Goal: Information Seeking & Learning: Learn about a topic

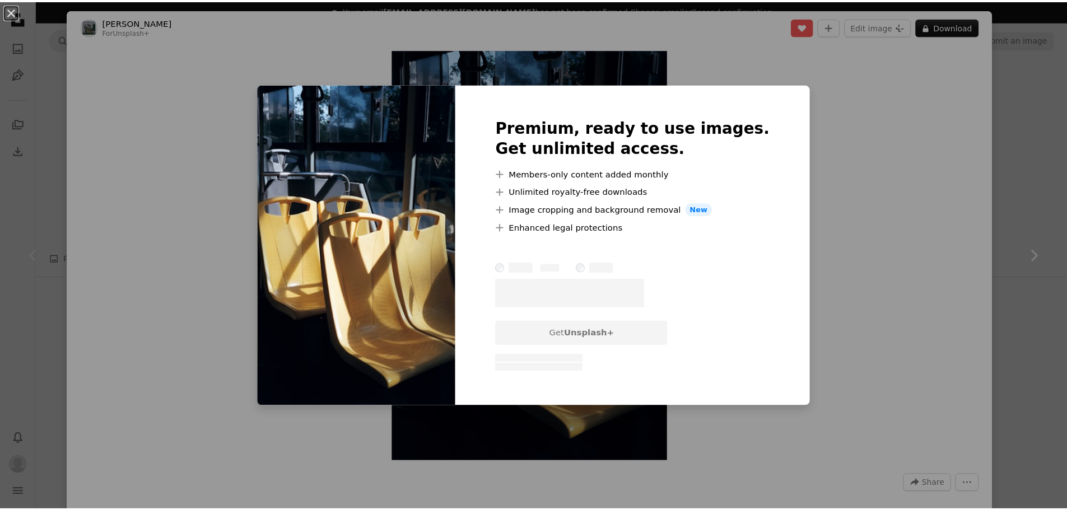
scroll to position [106, 0]
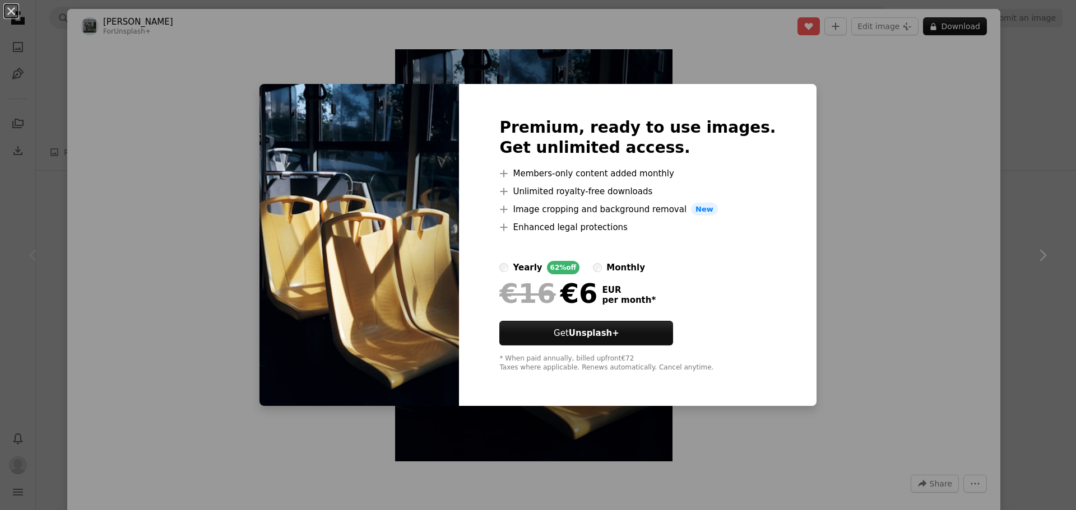
click at [863, 136] on div "An X shape Premium, ready to use images. Get unlimited access. A plus sign Memb…" at bounding box center [538, 255] width 1076 height 510
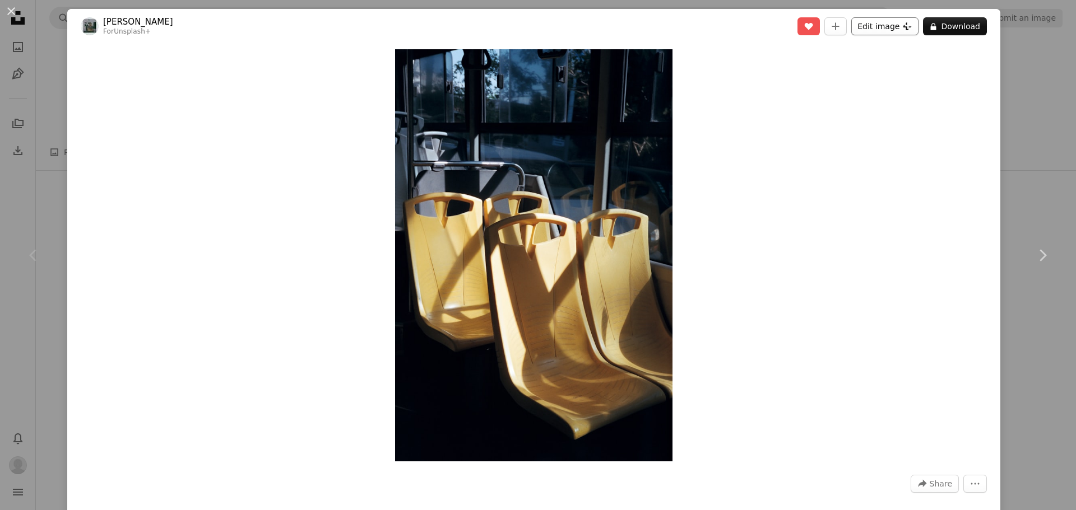
click at [889, 26] on button "Edit image Plus sign for Unsplash+" at bounding box center [884, 26] width 67 height 18
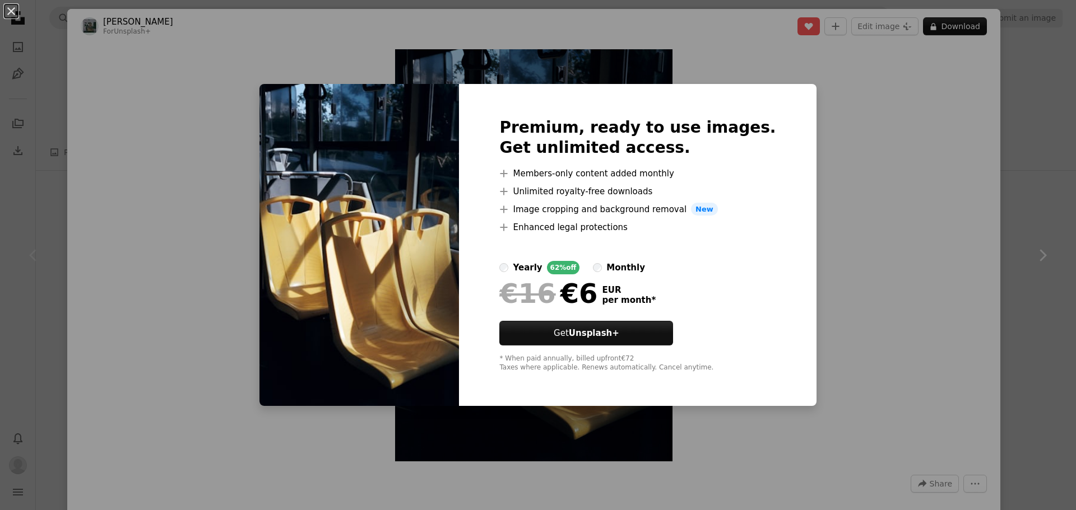
click at [850, 107] on div "An X shape Premium, ready to use images. Get unlimited access. A plus sign Memb…" at bounding box center [538, 255] width 1076 height 510
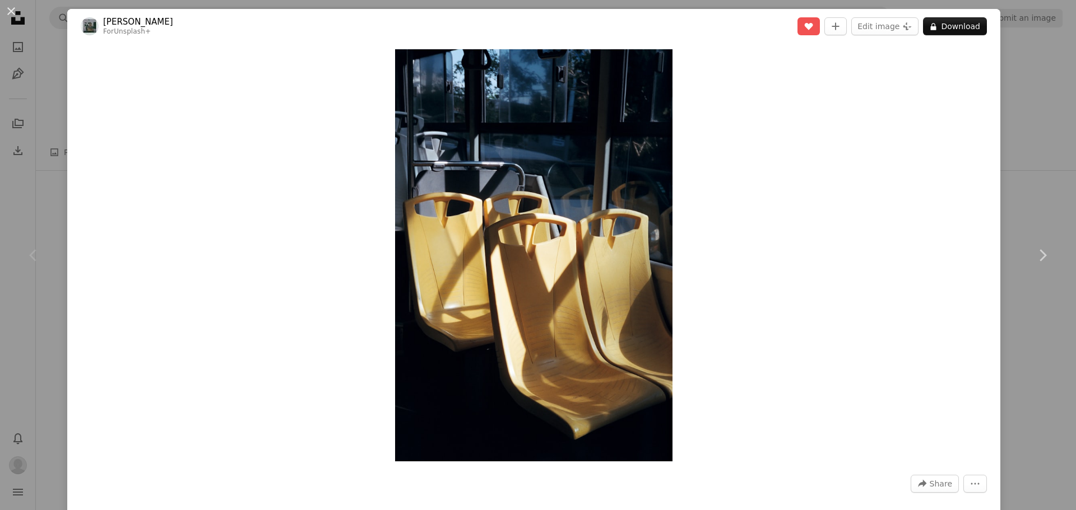
click at [1014, 133] on div "An X shape Chevron left Chevron right [PERSON_NAME] For Unsplash+ A heart A plu…" at bounding box center [538, 255] width 1076 height 510
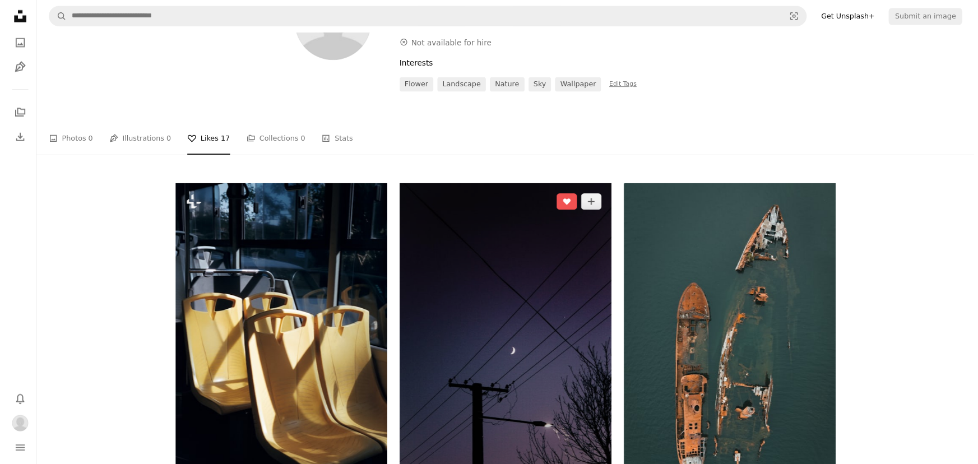
scroll to position [163, 0]
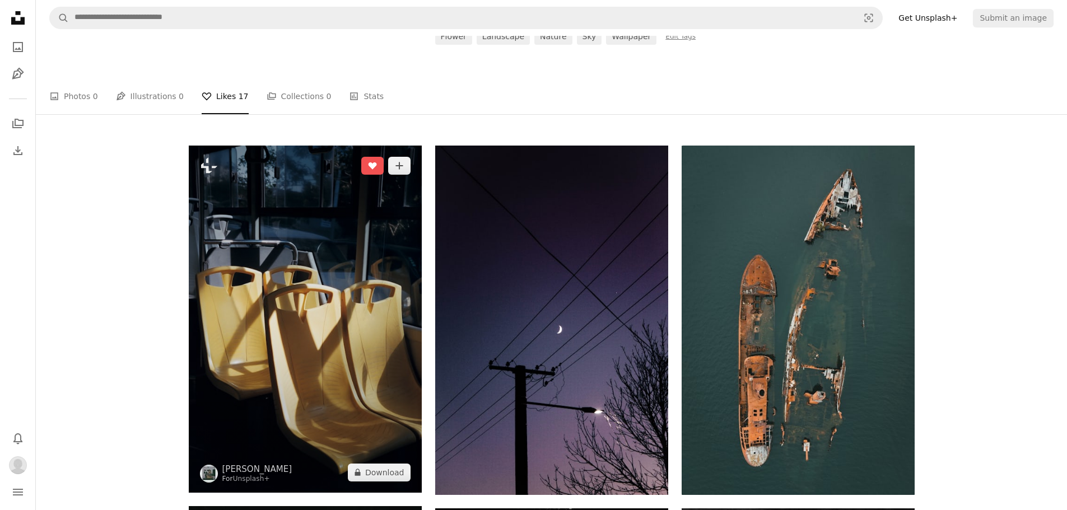
click at [377, 312] on img at bounding box center [305, 319] width 233 height 347
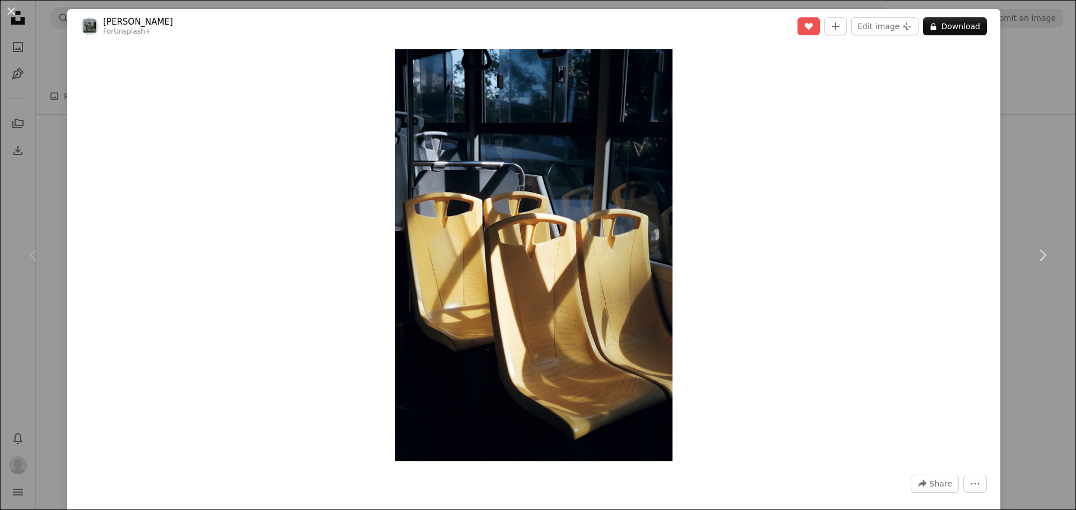
click at [1041, 147] on div "An X shape Chevron left Chevron right [PERSON_NAME] For Unsplash+ A heart A plu…" at bounding box center [538, 255] width 1076 height 510
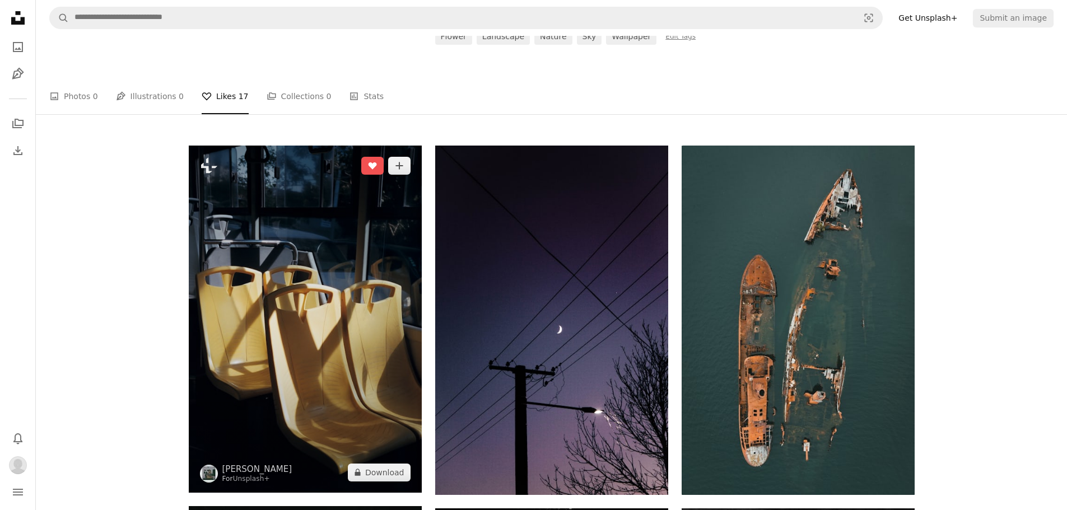
click at [301, 226] on img at bounding box center [305, 319] width 233 height 347
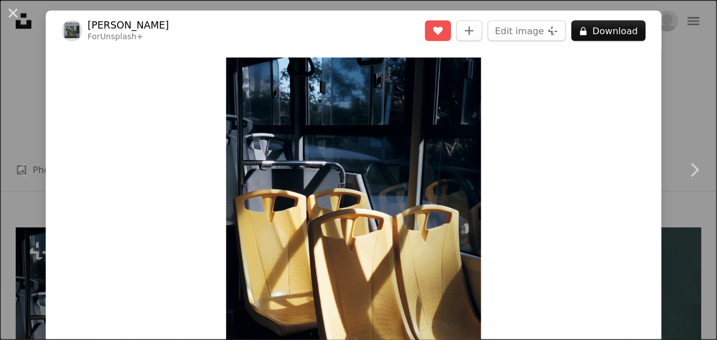
scroll to position [163, 0]
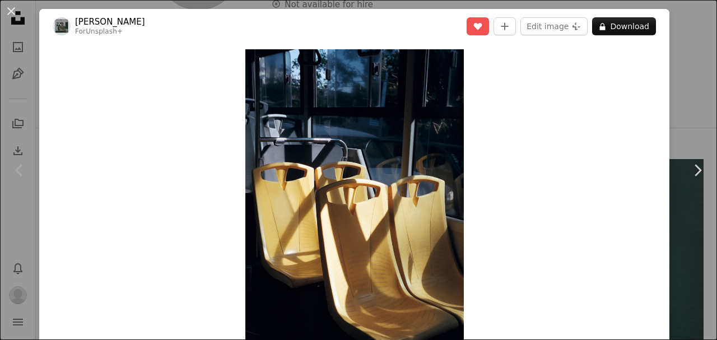
drag, startPoint x: 839, startPoint y: 1, endPoint x: 537, endPoint y: 109, distance: 320.8
click at [537, 109] on div "Zoom in" at bounding box center [354, 212] width 630 height 337
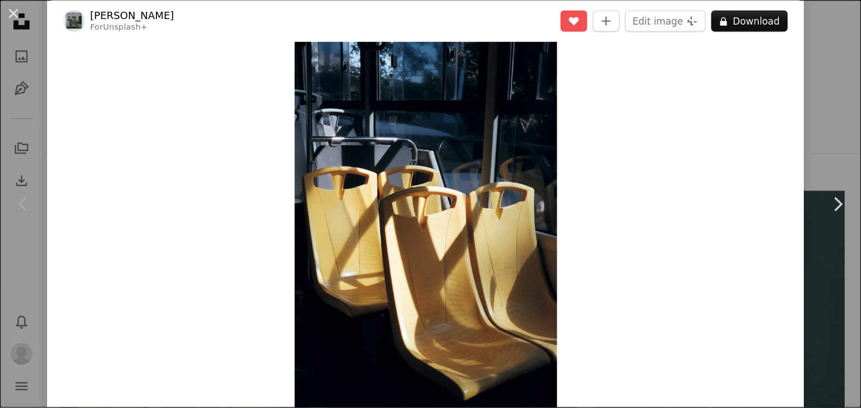
scroll to position [24, 0]
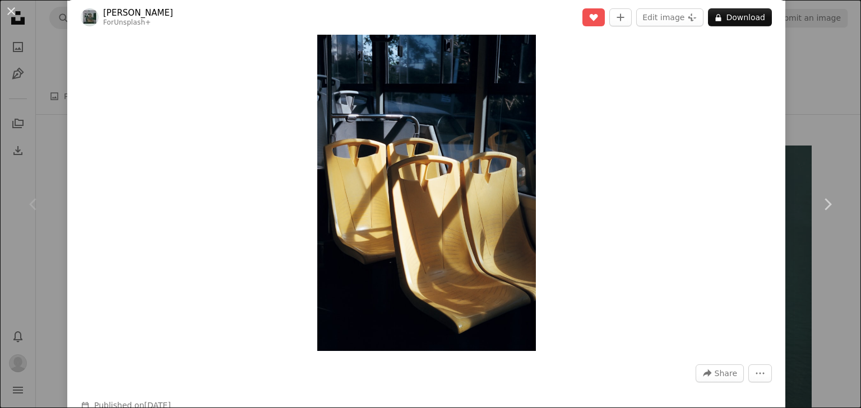
click at [810, 22] on div "An X shape Chevron left Chevron right [PERSON_NAME] For Unsplash+ A heart A plu…" at bounding box center [430, 204] width 861 height 408
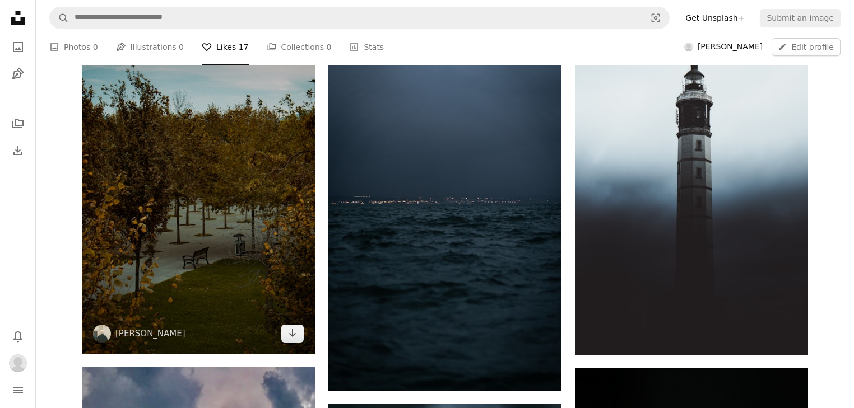
scroll to position [982, 0]
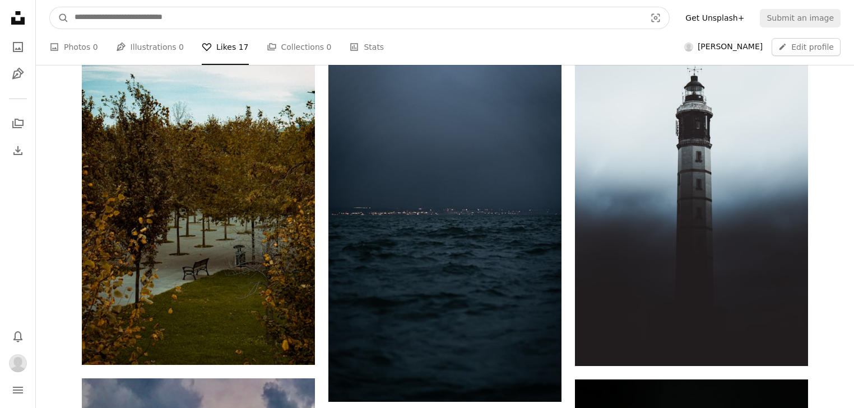
click at [155, 22] on input "Find visuals sitewide" at bounding box center [355, 17] width 573 height 21
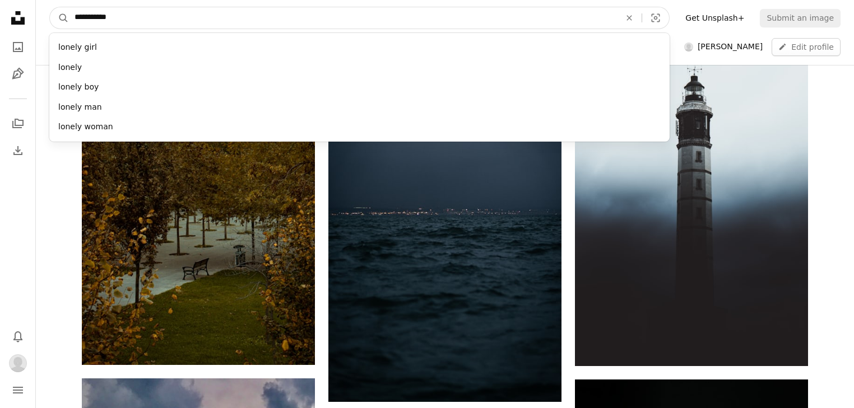
type input "**********"
click button "A magnifying glass" at bounding box center [59, 17] width 19 height 21
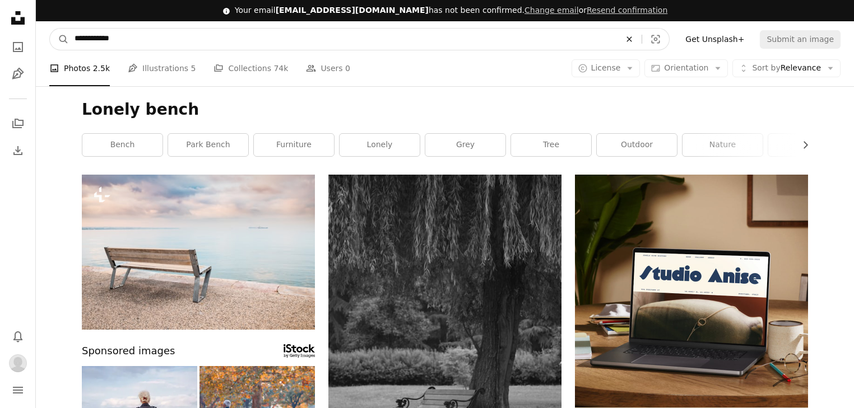
click at [642, 43] on icon "An X shape" at bounding box center [629, 39] width 25 height 9
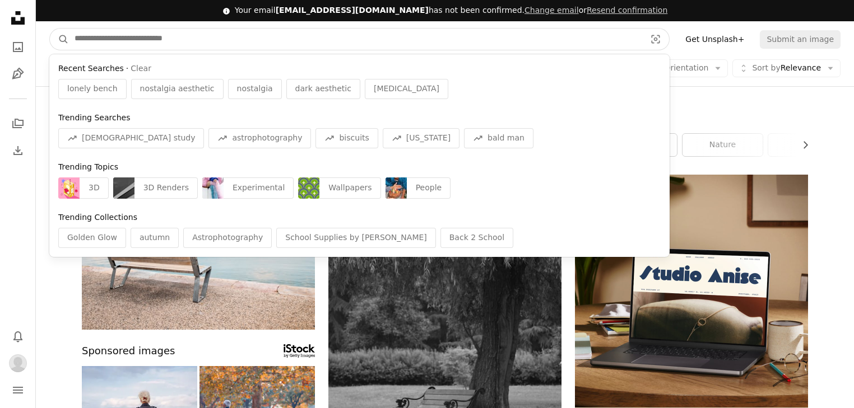
click at [575, 44] on input "Find visuals sitewide" at bounding box center [355, 39] width 573 height 21
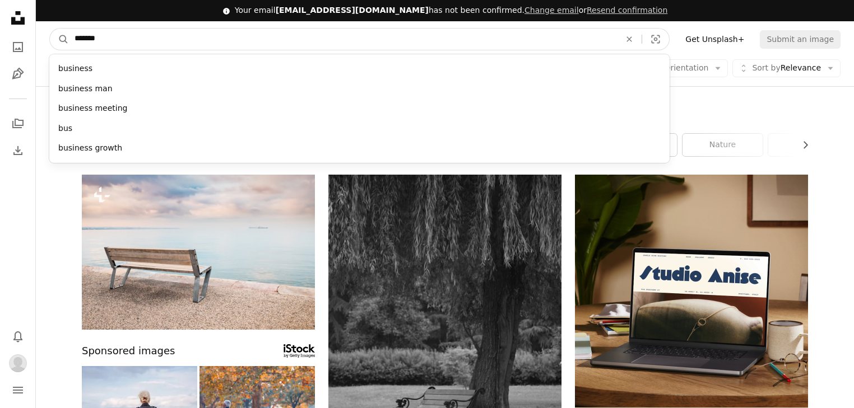
type input "********"
click button "A magnifying glass" at bounding box center [59, 39] width 19 height 21
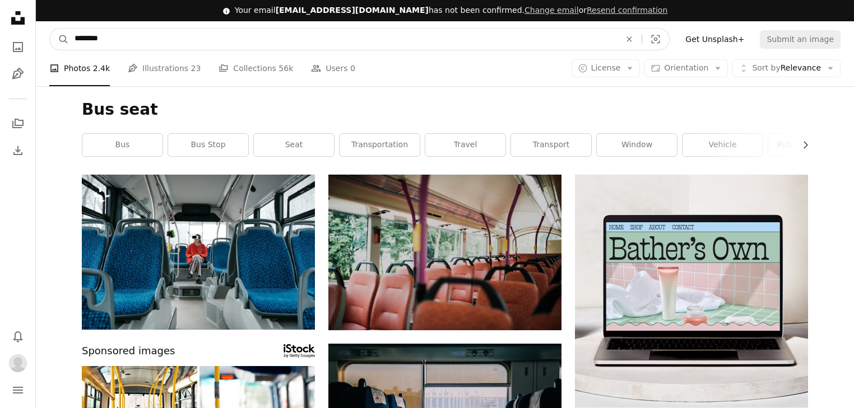
click at [132, 33] on input "********" at bounding box center [343, 39] width 548 height 21
type input "**********"
click button "A magnifying glass" at bounding box center [59, 39] width 19 height 21
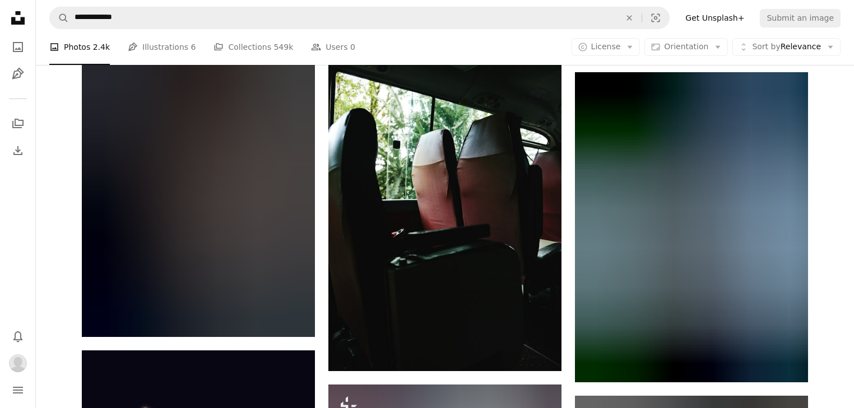
scroll to position [1464, 0]
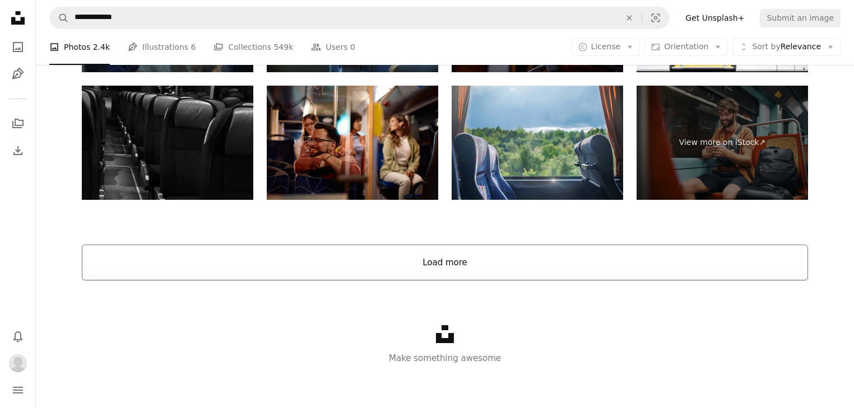
click at [260, 264] on button "Load more" at bounding box center [445, 263] width 726 height 36
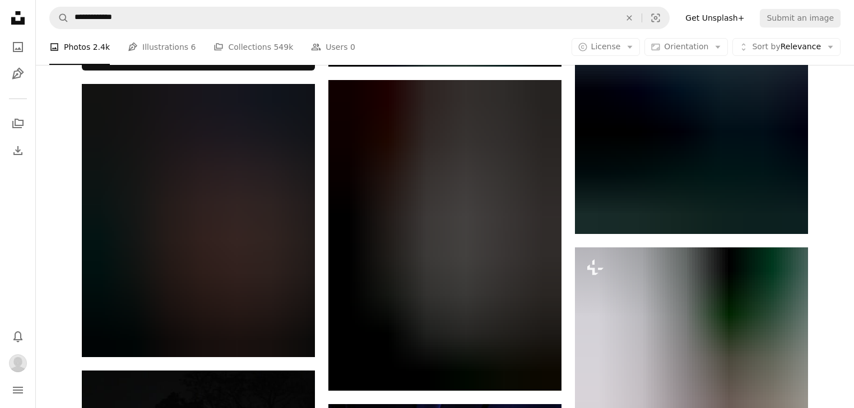
scroll to position [755, 0]
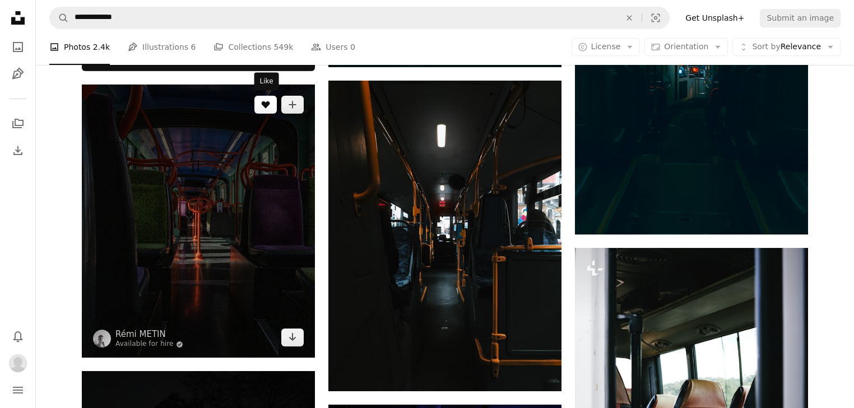
click at [263, 106] on icon "A heart" at bounding box center [265, 104] width 9 height 9
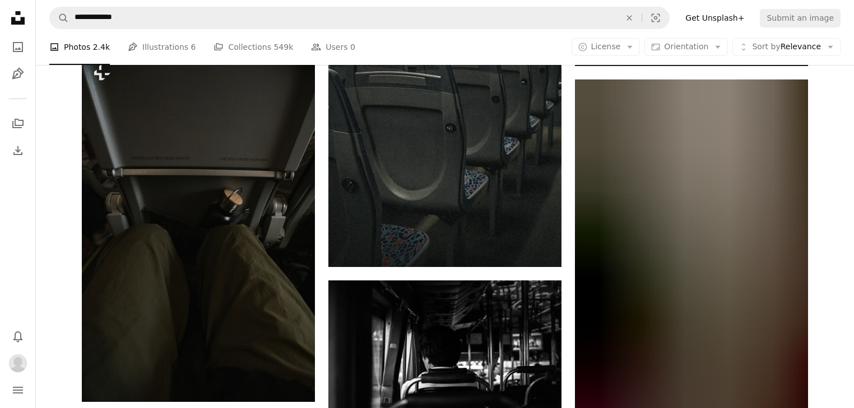
scroll to position [8821, 0]
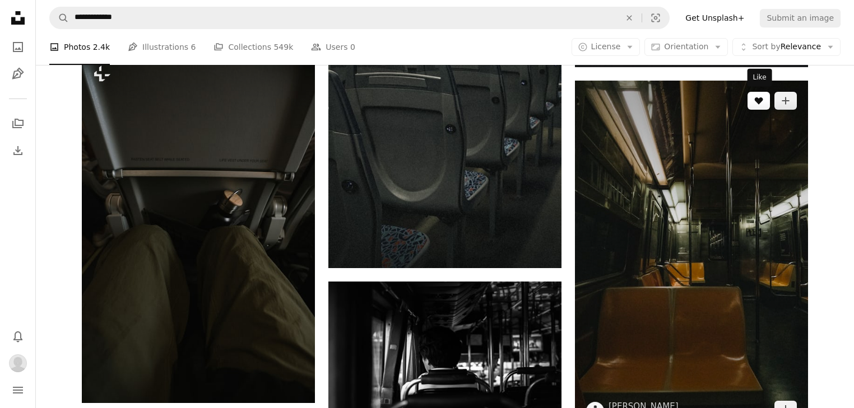
click at [762, 103] on icon "A heart" at bounding box center [758, 100] width 9 height 9
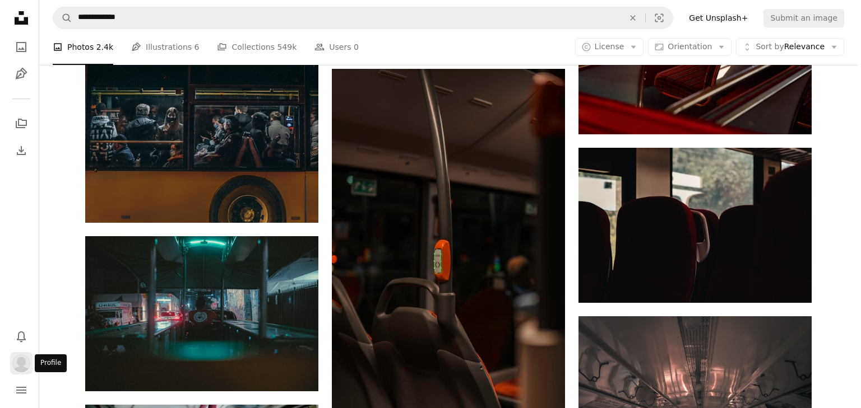
scroll to position [0, 0]
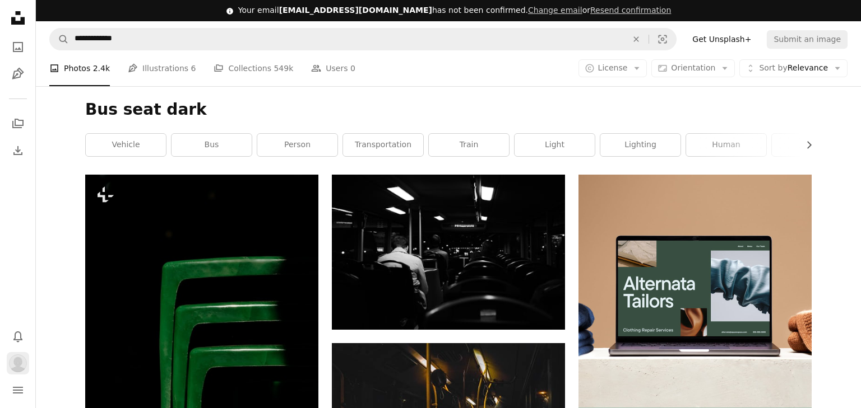
click at [15, 372] on img "Profile" at bounding box center [18, 364] width 18 height 18
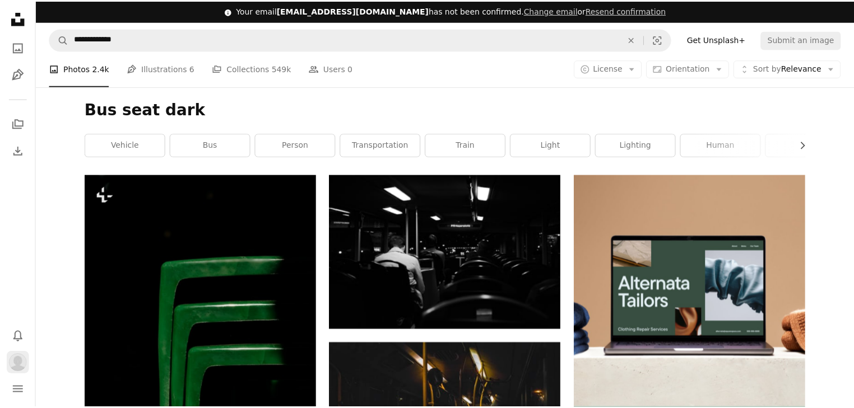
scroll to position [10092, 0]
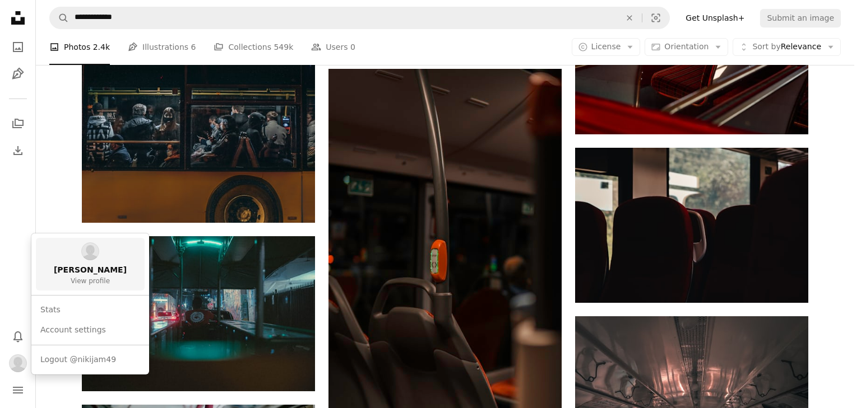
click at [92, 271] on span "[PERSON_NAME]" at bounding box center [90, 270] width 73 height 11
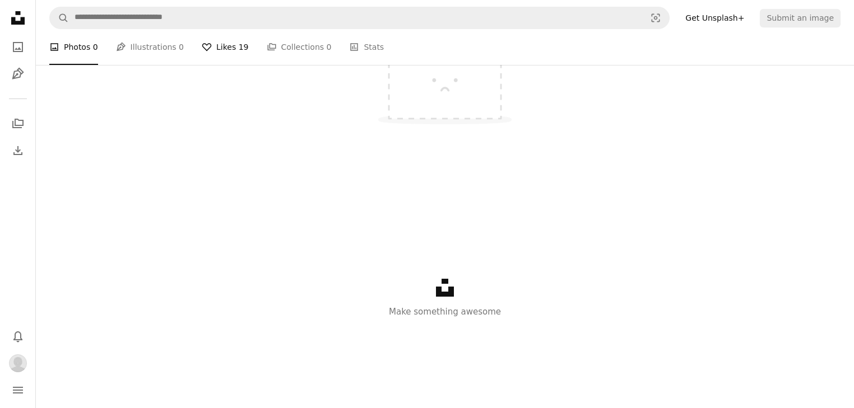
click at [226, 65] on link "A heart Likes 19" at bounding box center [225, 47] width 47 height 36
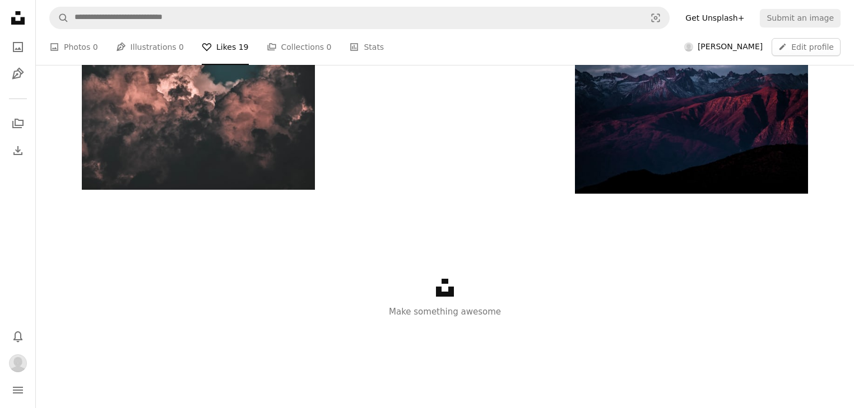
scroll to position [224, 0]
